Goal: Information Seeking & Learning: Learn about a topic

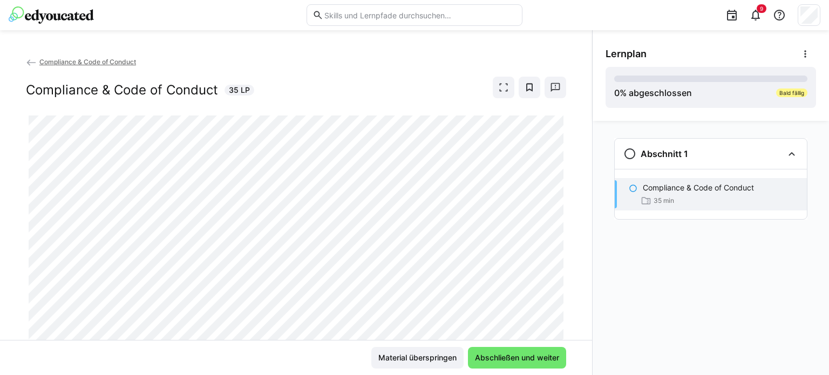
scroll to position [34, 0]
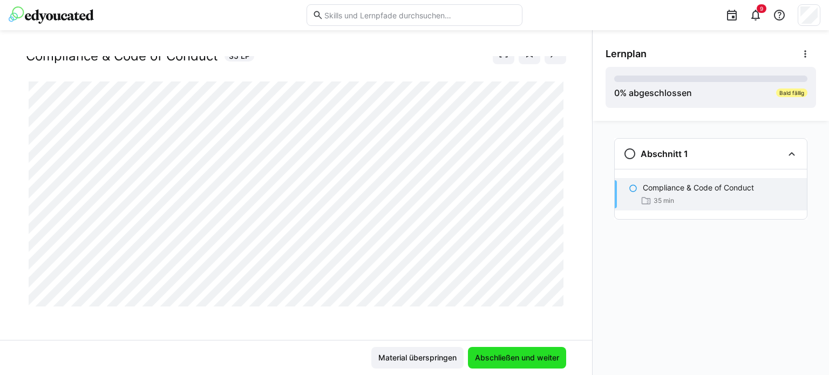
click at [499, 356] on span "Abschließen und weiter" at bounding box center [516, 358] width 87 height 11
click at [312, 307] on div at bounding box center [296, 194] width 540 height 225
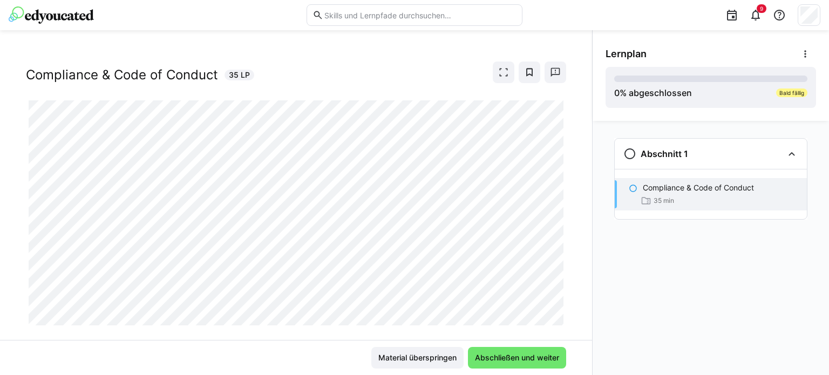
scroll to position [15, 0]
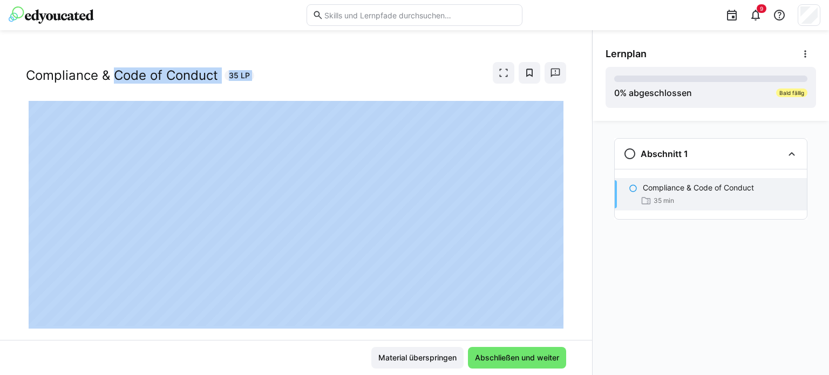
click at [672, 290] on div "Abschnitt 1 Compliance & Code of Conduct 35 min" at bounding box center [711, 248] width 236 height 254
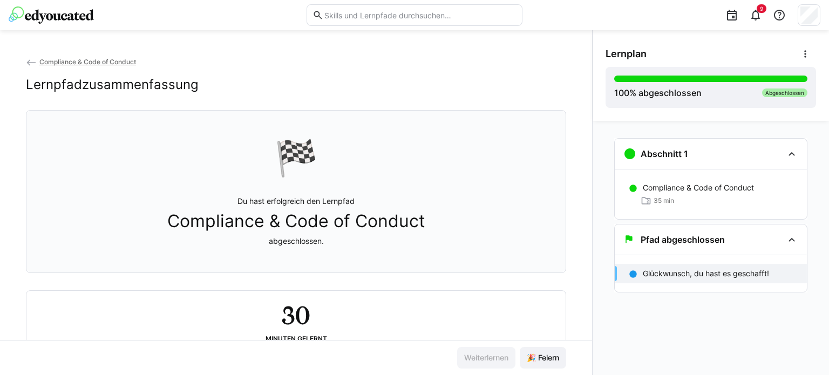
scroll to position [40, 0]
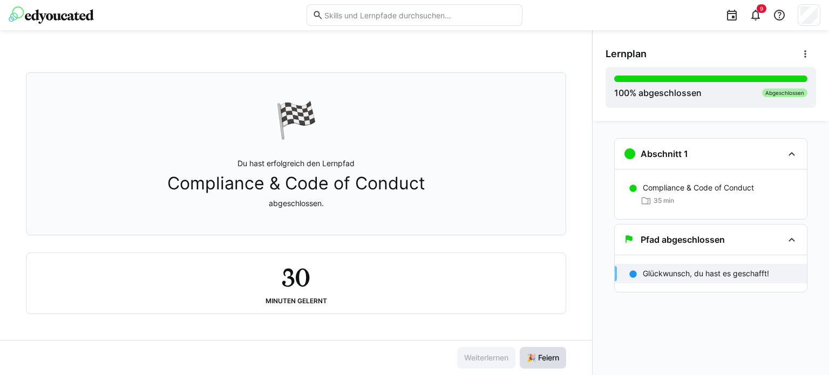
click at [539, 359] on span "🎉 Feiern" at bounding box center [543, 358] width 36 height 11
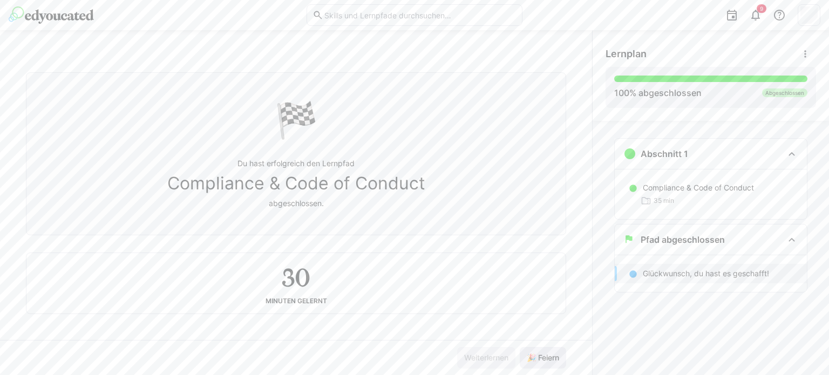
click at [542, 358] on span "🎉 Feiern" at bounding box center [543, 358] width 36 height 11
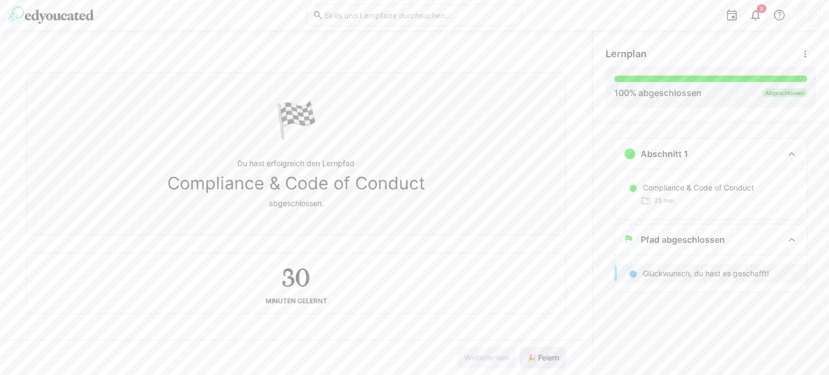
click at [542, 358] on span "🎉 Feiern" at bounding box center [543, 358] width 36 height 11
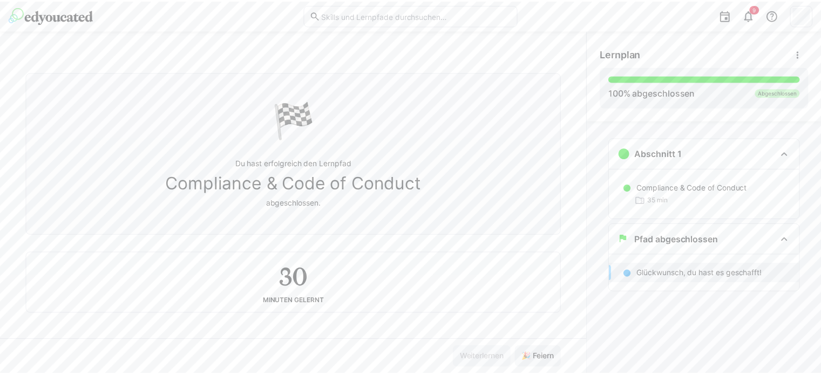
scroll to position [0, 0]
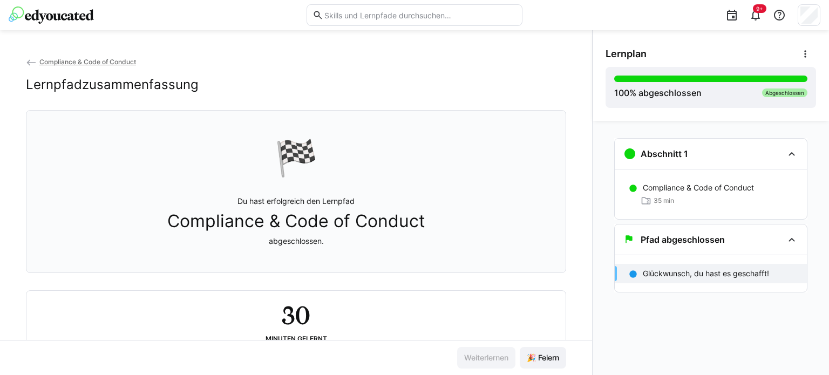
click at [75, 60] on span "Compliance & Code of Conduct" at bounding box center [87, 62] width 97 height 8
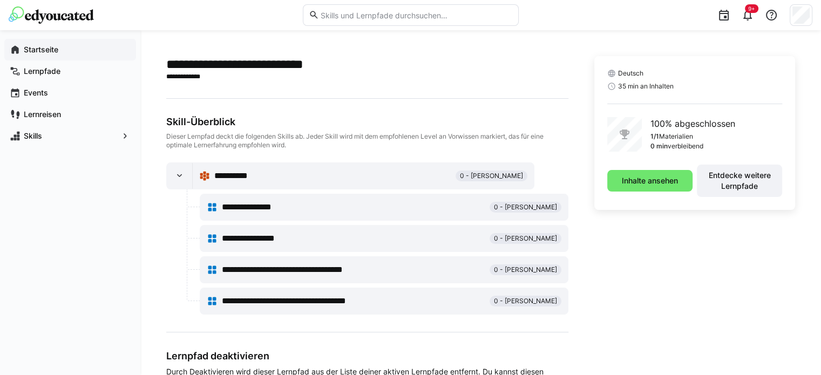
click at [0, 0] on app-navigation-label "Startseite" at bounding box center [0, 0] width 0 height 0
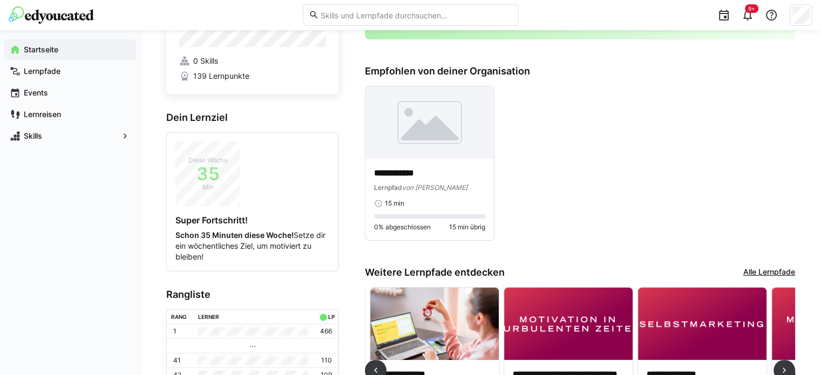
scroll to position [68, 0]
